Goal: Transaction & Acquisition: Purchase product/service

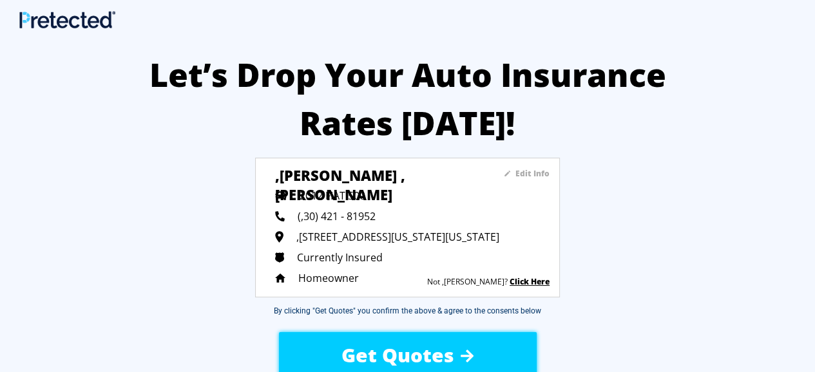
click at [301, 214] on span "(,30) 421 - 81952" at bounding box center [337, 216] width 78 height 14
drag, startPoint x: 117, startPoint y: 238, endPoint x: 106, endPoint y: 270, distance: 33.4
drag, startPoint x: 106, startPoint y: 270, endPoint x: 126, endPoint y: 267, distance: 20.8
click at [126, 267] on div "Let’s Drop Your Auto Insurance Rates [DATE]! Edit Info ,[PERSON_NAME] ,[PERSON_…" at bounding box center [407, 324] width 815 height 584
click at [305, 216] on span "(,30) 421 - 81952" at bounding box center [337, 216] width 78 height 14
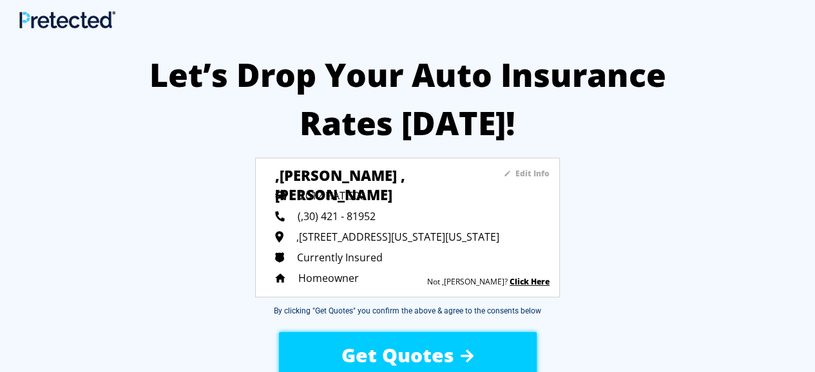
click at [303, 217] on span "(,30) 421 - 81952" at bounding box center [337, 216] width 78 height 14
click at [303, 216] on span "(,30) 421 - 81952" at bounding box center [337, 216] width 78 height 14
drag, startPoint x: 303, startPoint y: 216, endPoint x: 241, endPoint y: 222, distance: 62.7
click at [241, 222] on div "Let’s Drop Your Auto Insurance Rates Today! Edit Info ,robert ,lawson 2012 FIAT…" at bounding box center [407, 324] width 815 height 584
click at [303, 217] on span "(,30) 421 - 81952" at bounding box center [337, 216] width 78 height 14
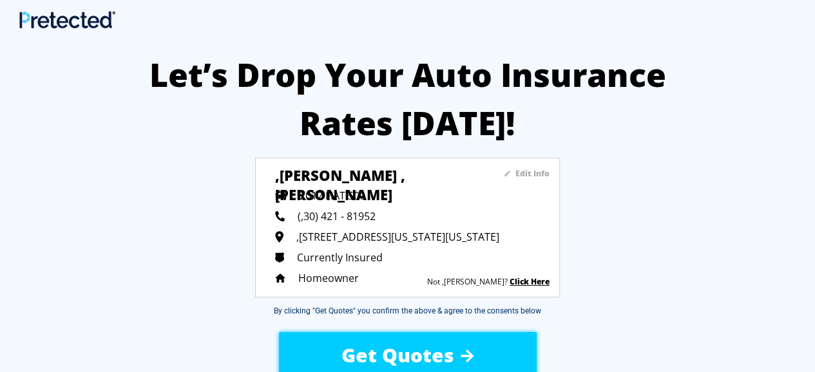
click at [307, 217] on span "(,30) 421 - 81952" at bounding box center [337, 216] width 78 height 14
drag, startPoint x: 317, startPoint y: 215, endPoint x: 167, endPoint y: 217, distance: 149.4
click at [167, 217] on div "Let’s Drop Your Auto Insurance Rates Today! Edit Info ,robert ,lawson 2012 FIAT…" at bounding box center [407, 324] width 815 height 584
drag, startPoint x: 382, startPoint y: 217, endPoint x: 291, endPoint y: 217, distance: 90.8
click at [291, 217] on div "(,30) 421 - 81952" at bounding box center [412, 216] width 274 height 14
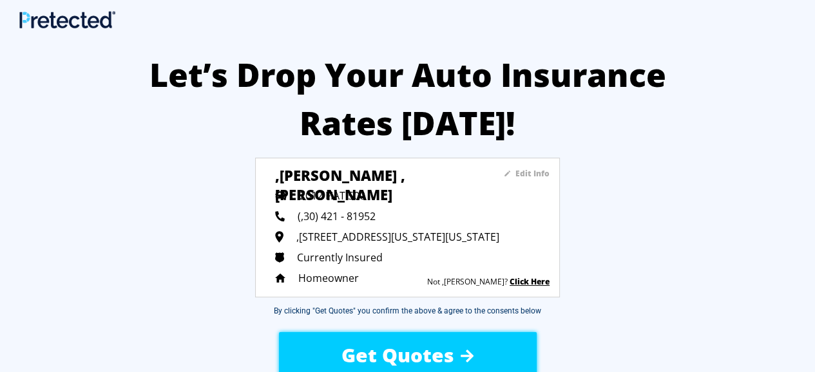
click at [535, 171] on sapn "Edit Info" at bounding box center [532, 173] width 34 height 11
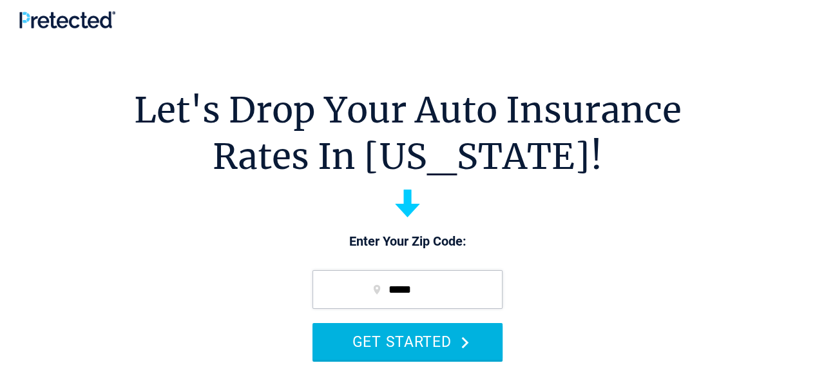
click at [399, 343] on button "GET STARTED" at bounding box center [407, 341] width 190 height 37
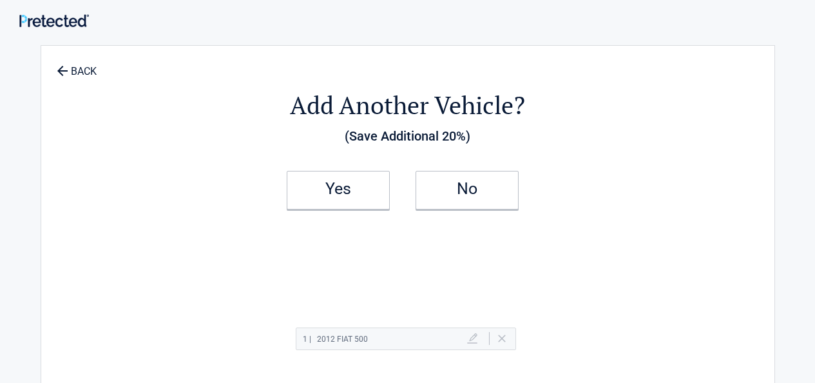
select select "**********"
select select "****"
click at [471, 184] on h2 "No" at bounding box center [467, 188] width 76 height 9
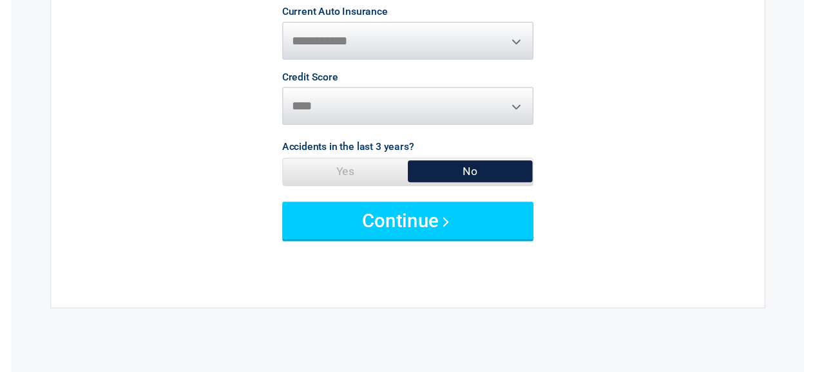
scroll to position [193, 0]
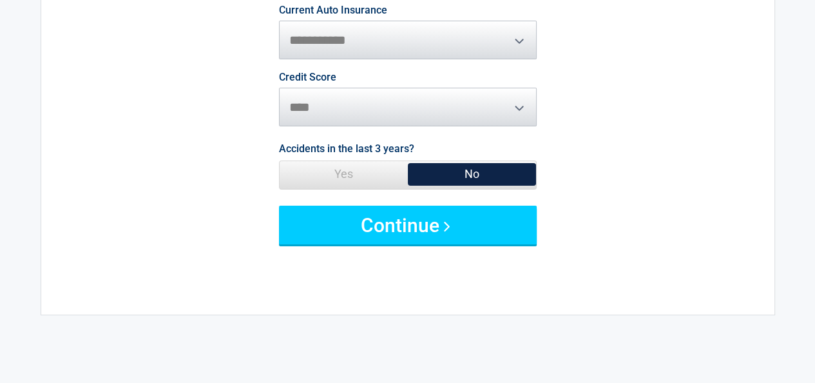
click at [468, 173] on span "No" at bounding box center [472, 174] width 128 height 26
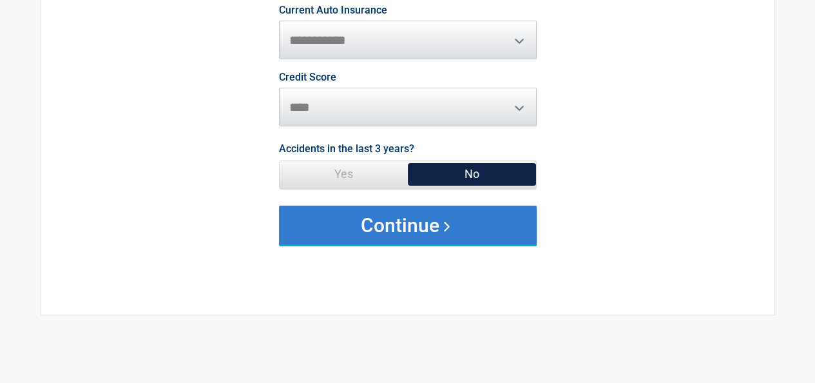
click at [395, 219] on button "Continue" at bounding box center [408, 224] width 258 height 39
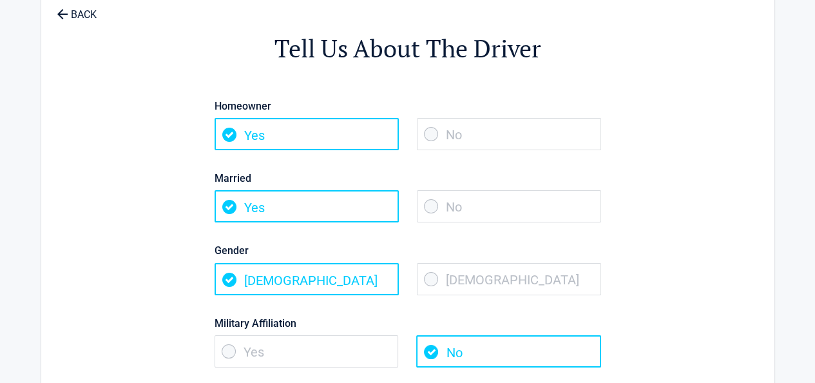
scroll to position [0, 0]
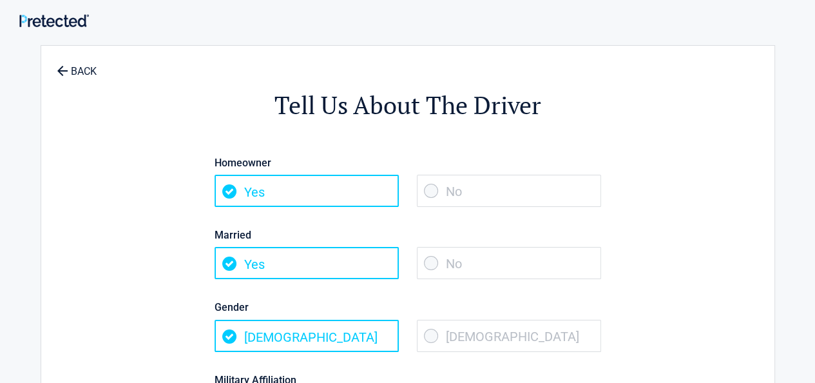
click at [425, 261] on span "No" at bounding box center [509, 263] width 184 height 32
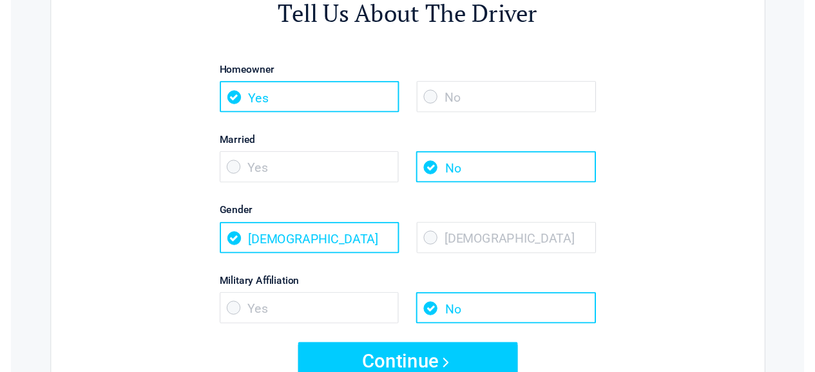
scroll to position [129, 0]
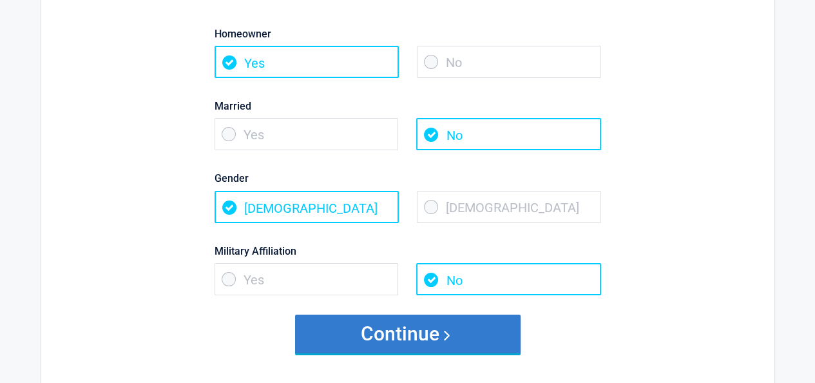
click at [397, 336] on button "Continue" at bounding box center [407, 333] width 225 height 39
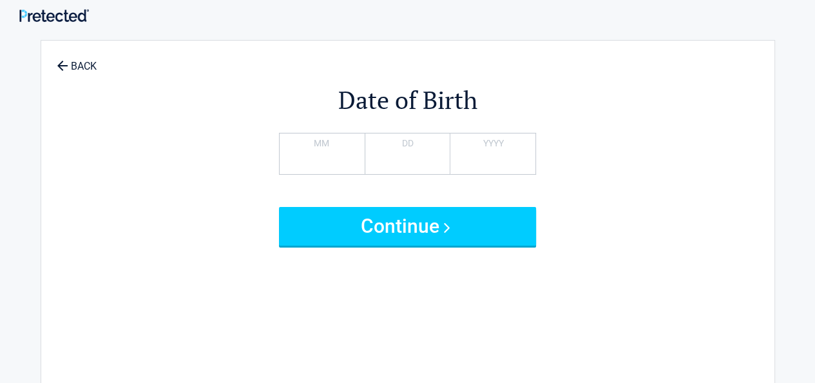
scroll to position [0, 0]
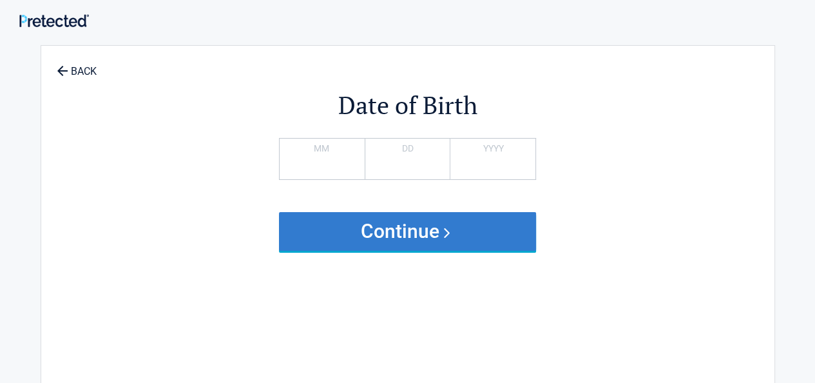
click at [389, 235] on button "Continue" at bounding box center [408, 231] width 258 height 39
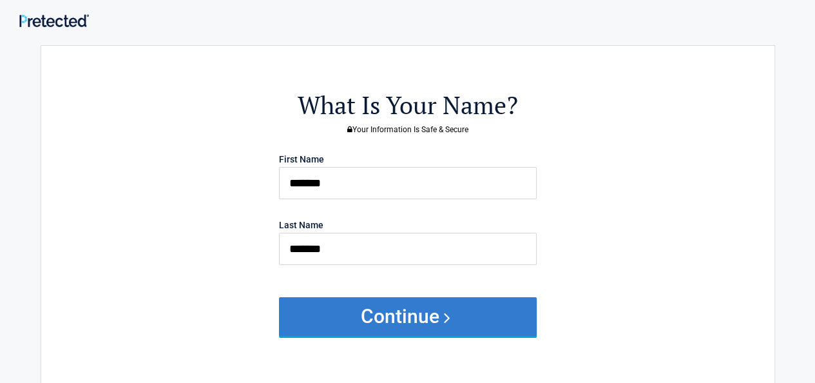
click at [399, 322] on button "Continue" at bounding box center [408, 316] width 258 height 39
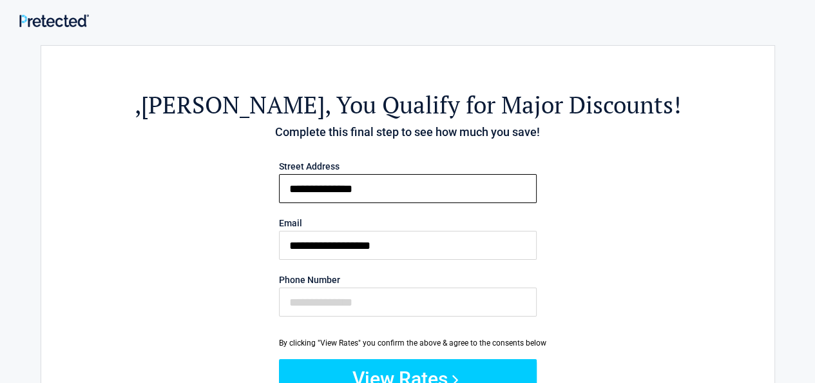
click at [291, 191] on input "**********" at bounding box center [408, 188] width 258 height 29
type input "**********"
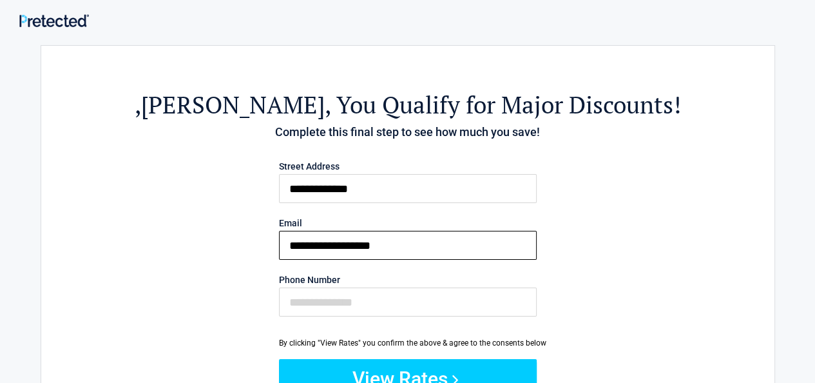
click at [292, 249] on input "**********" at bounding box center [408, 245] width 258 height 29
type input "**********"
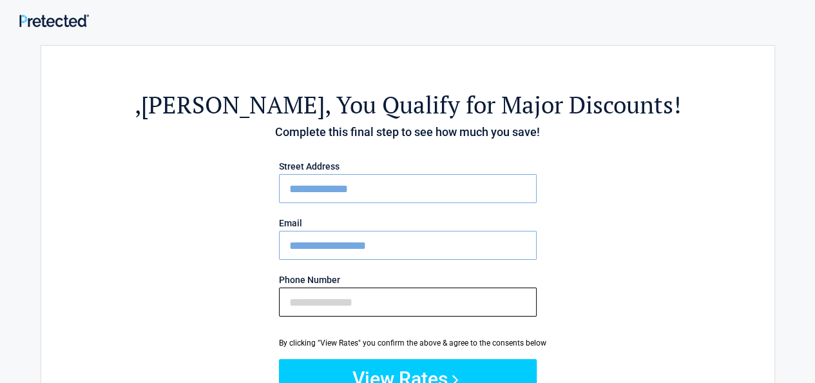
click at [294, 298] on input "Phone Number" at bounding box center [408, 301] width 258 height 29
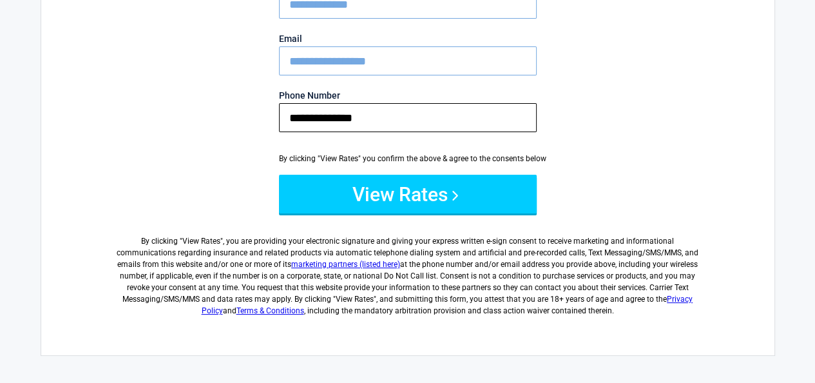
scroll to position [193, 0]
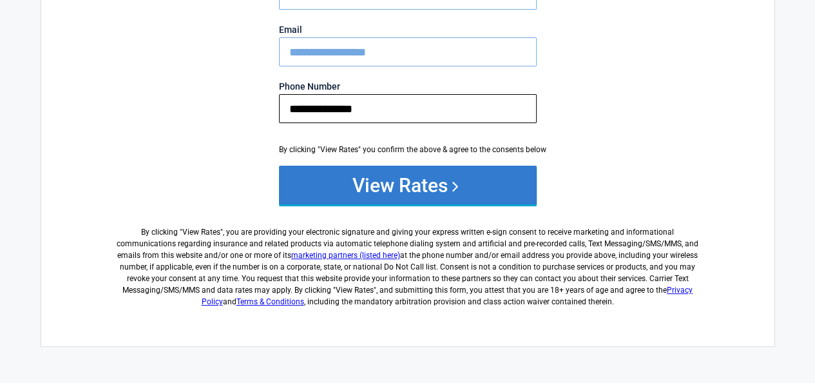
type input "**********"
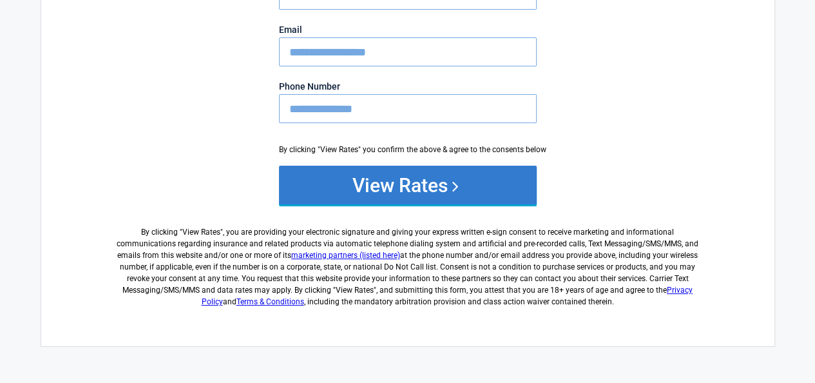
click at [385, 183] on button "View Rates" at bounding box center [408, 185] width 258 height 39
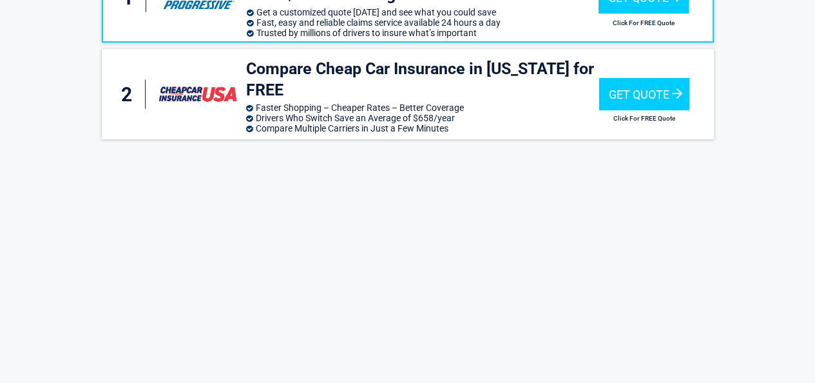
scroll to position [193, 0]
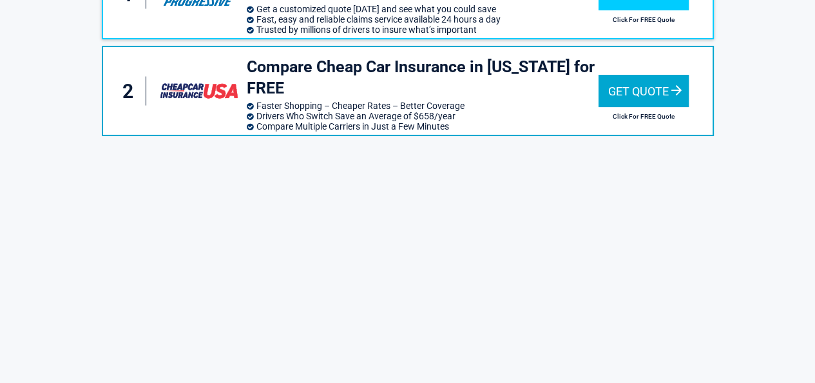
click at [622, 86] on div "Get Quote" at bounding box center [643, 91] width 90 height 32
